Goal: Navigation & Orientation: Understand site structure

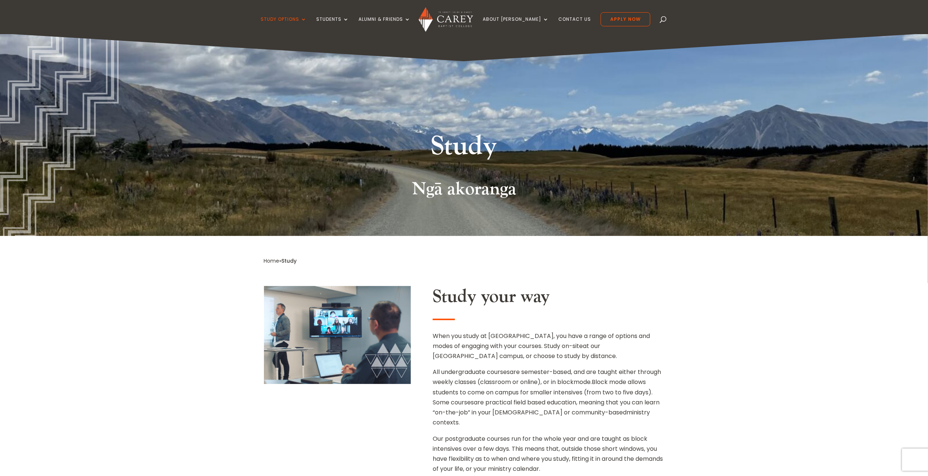
click at [454, 21] on img at bounding box center [446, 19] width 55 height 25
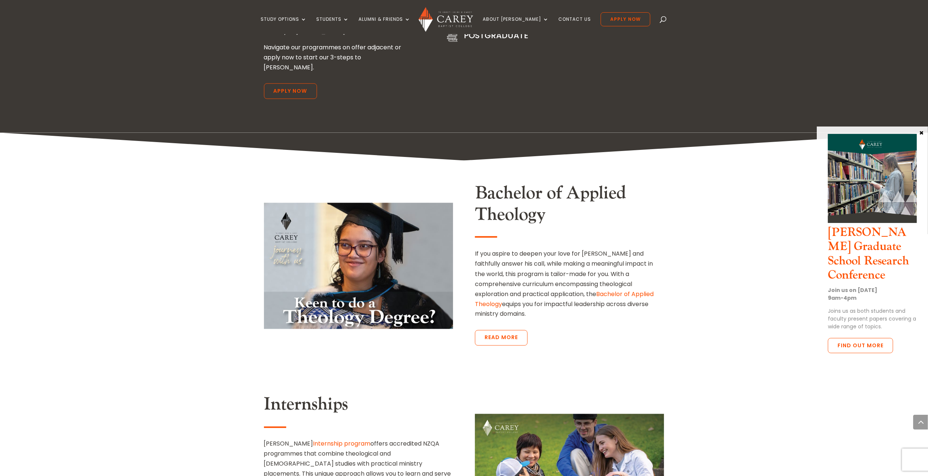
scroll to position [1040, 0]
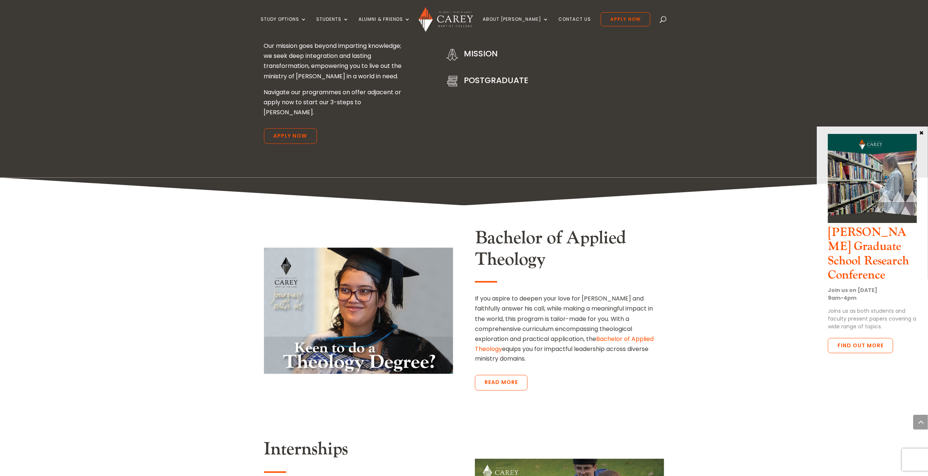
click at [887, 181] on img at bounding box center [872, 178] width 89 height 89
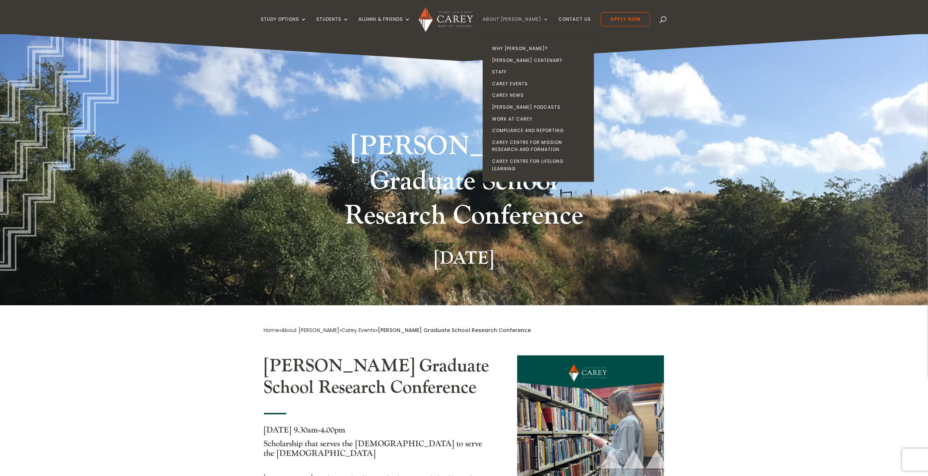
click at [518, 17] on link "About [PERSON_NAME]" at bounding box center [516, 25] width 66 height 17
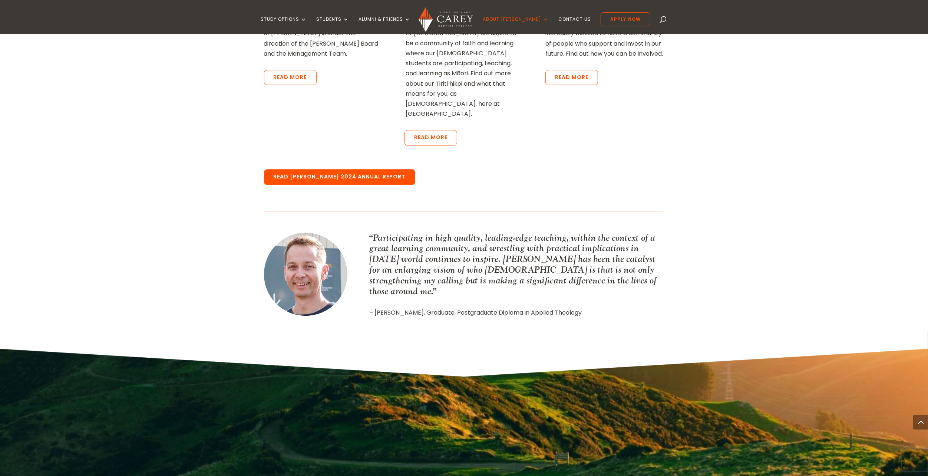
scroll to position [1932, 0]
